Goal: Obtain resource: Obtain resource

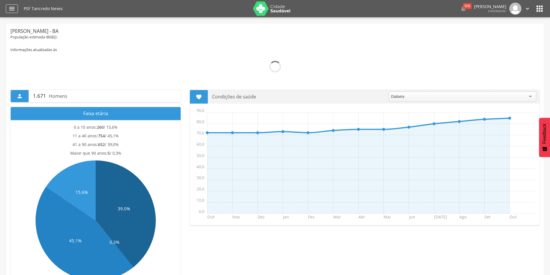
click at [11, 10] on icon "" at bounding box center [11, 8] width 7 height 7
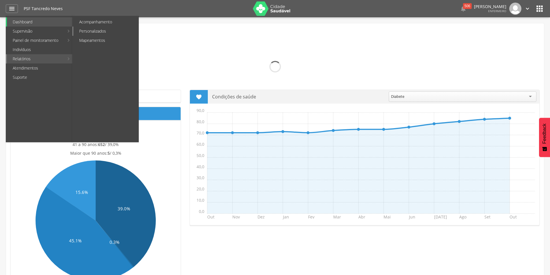
click at [96, 30] on link "Personalizados" at bounding box center [105, 31] width 65 height 9
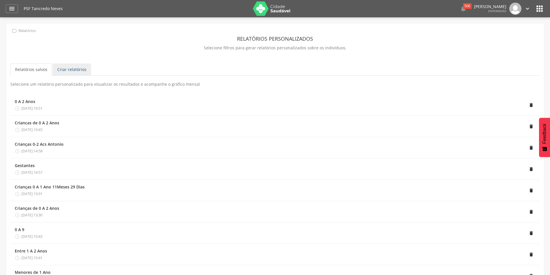
click at [71, 68] on link "Criar relatórios" at bounding box center [72, 70] width 38 height 12
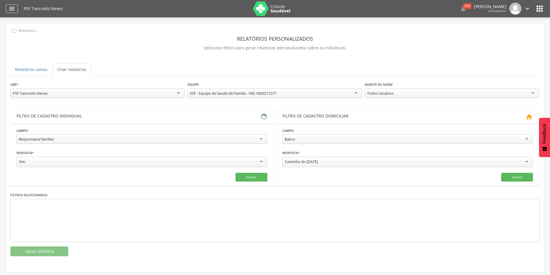
click at [10, 10] on icon "" at bounding box center [11, 8] width 7 height 7
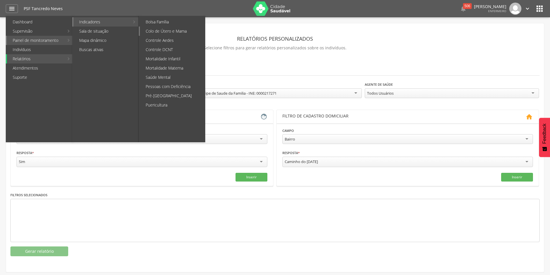
click at [156, 29] on link "Colo de Útero e Mama" at bounding box center [172, 31] width 65 height 9
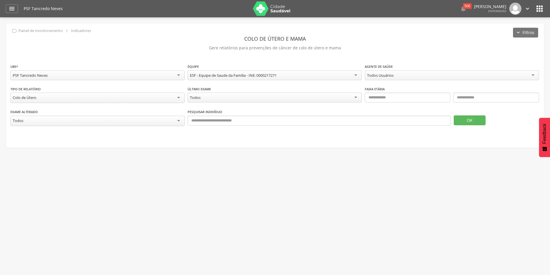
click at [535, 75] on div "Todos Usuários" at bounding box center [451, 75] width 174 height 10
click at [373, 96] on input "text" at bounding box center [406, 98] width 85 height 10
type input "**"
click at [468, 99] on input "text" at bounding box center [495, 98] width 85 height 10
type input "**"
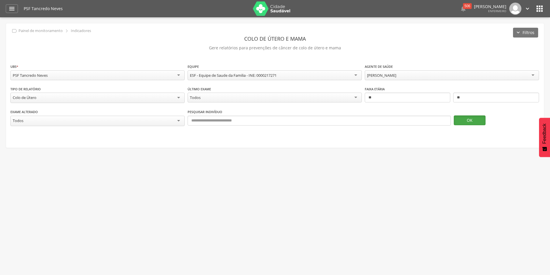
click at [473, 120] on button "OK" at bounding box center [469, 121] width 32 height 10
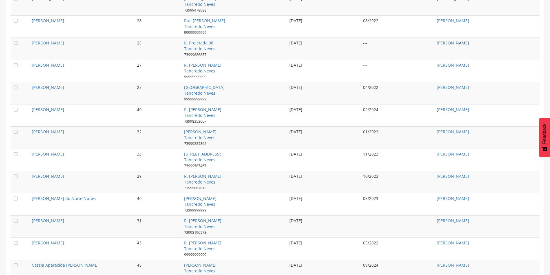
scroll to position [175, 0]
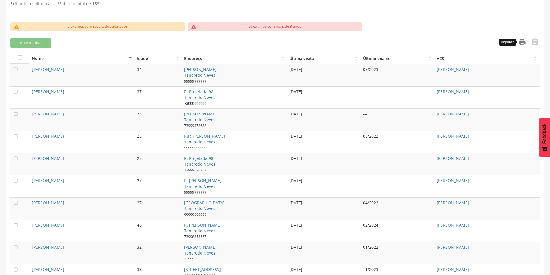
click at [522, 40] on icon "" at bounding box center [522, 42] width 8 height 8
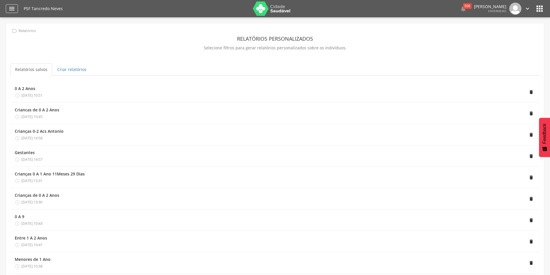
click at [10, 8] on icon "" at bounding box center [11, 8] width 7 height 7
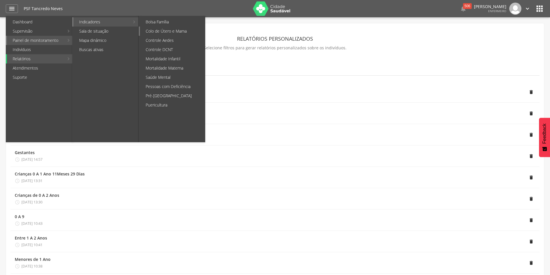
click at [157, 29] on link "Colo de Útero e Mama" at bounding box center [172, 31] width 65 height 9
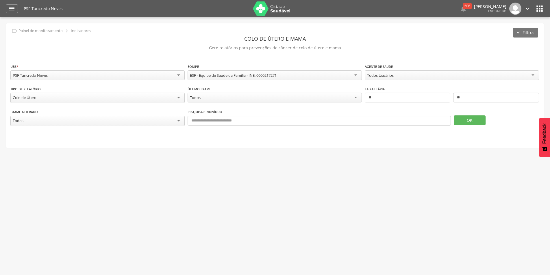
click at [533, 76] on div "Todos Usuários" at bounding box center [451, 75] width 174 height 10
click at [356, 97] on div "Todos" at bounding box center [274, 98] width 174 height 10
click at [469, 119] on button "OK" at bounding box center [469, 121] width 32 height 10
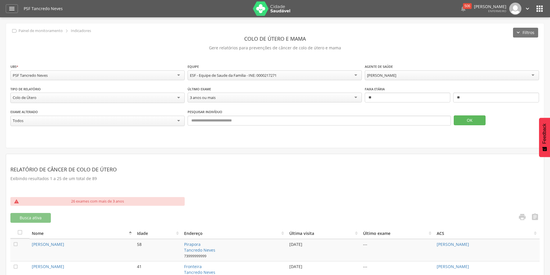
scroll to position [29, 0]
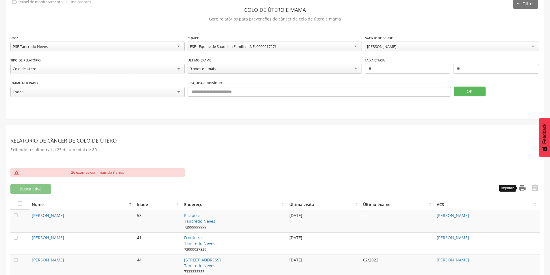
click at [523, 186] on icon "" at bounding box center [522, 188] width 8 height 8
click at [534, 46] on div "[PERSON_NAME]" at bounding box center [451, 47] width 174 height 10
click at [470, 92] on button "OK" at bounding box center [469, 92] width 32 height 10
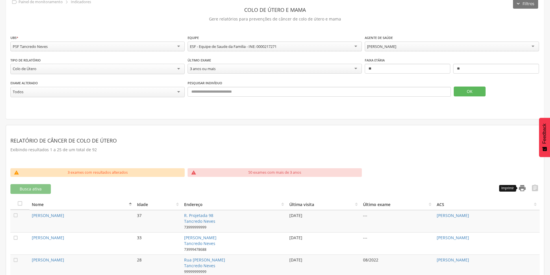
click at [522, 188] on icon "" at bounding box center [522, 188] width 8 height 8
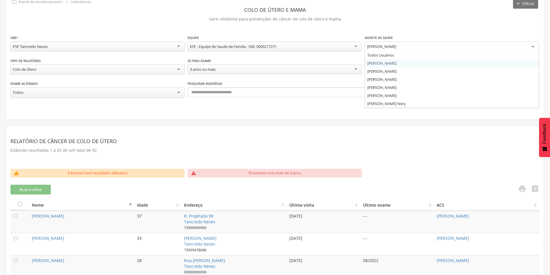
click at [532, 46] on div "[PERSON_NAME]" at bounding box center [451, 47] width 174 height 10
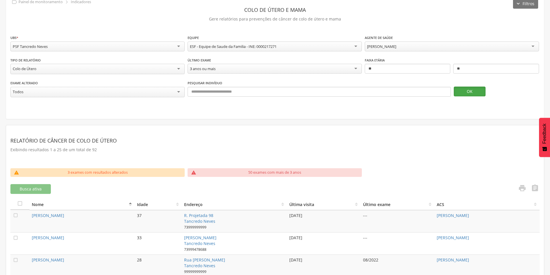
click at [472, 90] on button "OK" at bounding box center [469, 92] width 32 height 10
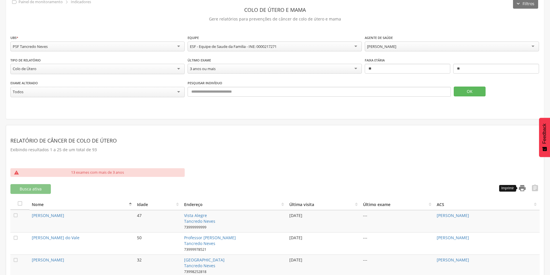
click at [522, 188] on icon "" at bounding box center [522, 188] width 8 height 8
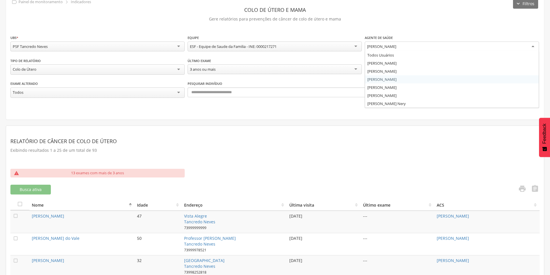
click at [531, 45] on div "[PERSON_NAME]" at bounding box center [451, 47] width 174 height 10
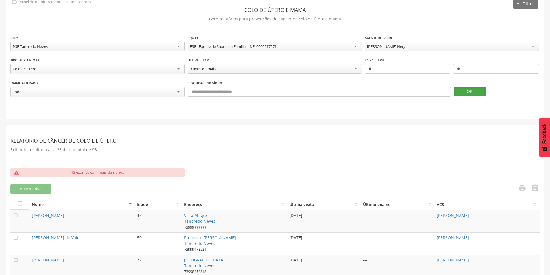
click at [468, 88] on button "OK" at bounding box center [469, 92] width 32 height 10
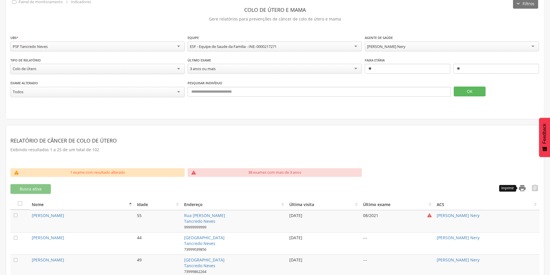
click at [521, 190] on icon "" at bounding box center [522, 188] width 8 height 8
click at [532, 48] on div "[PERSON_NAME] Nery" at bounding box center [451, 47] width 174 height 10
click at [472, 91] on button "OK" at bounding box center [469, 92] width 32 height 10
click at [520, 187] on icon "" at bounding box center [522, 188] width 8 height 8
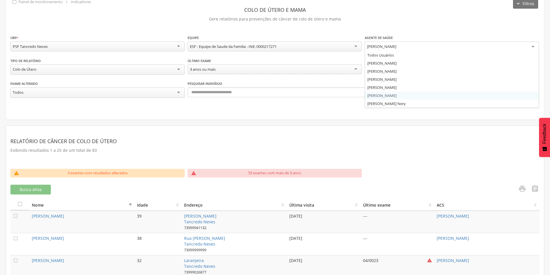
click at [533, 46] on div "[PERSON_NAME]" at bounding box center [451, 47] width 174 height 10
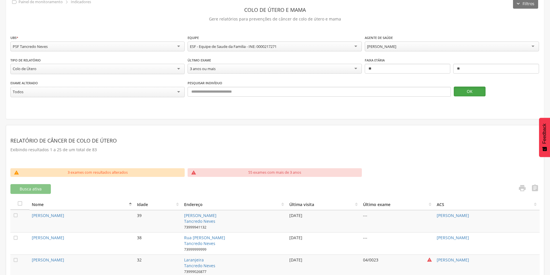
click at [461, 92] on button "OK" at bounding box center [469, 92] width 32 height 10
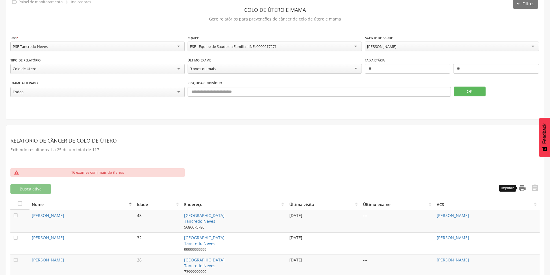
click at [520, 187] on icon "" at bounding box center [522, 188] width 8 height 8
